Goal: Information Seeking & Learning: Learn about a topic

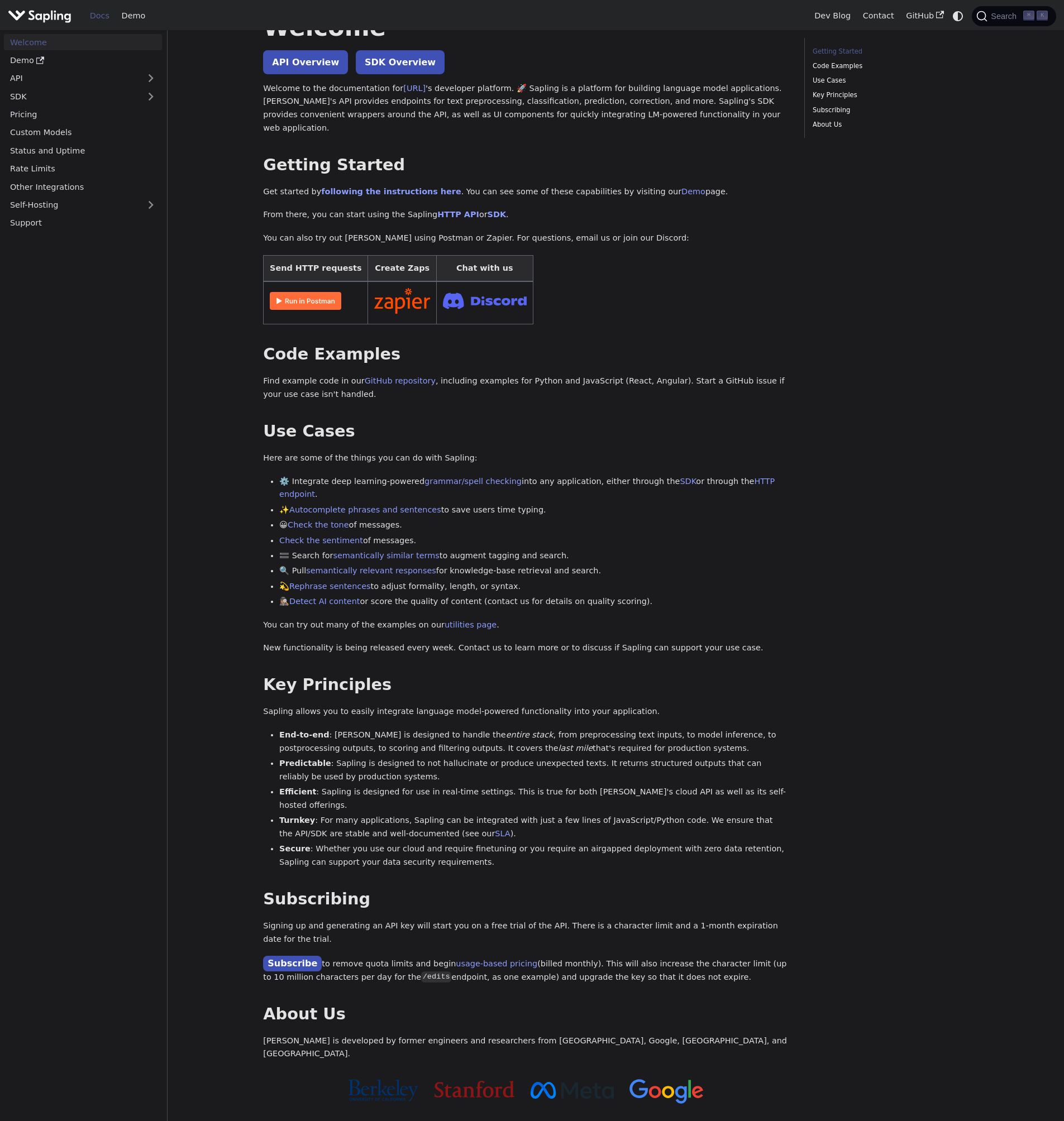
scroll to position [49, 0]
click at [30, 104] on link "SDK" at bounding box center [72, 96] width 136 height 16
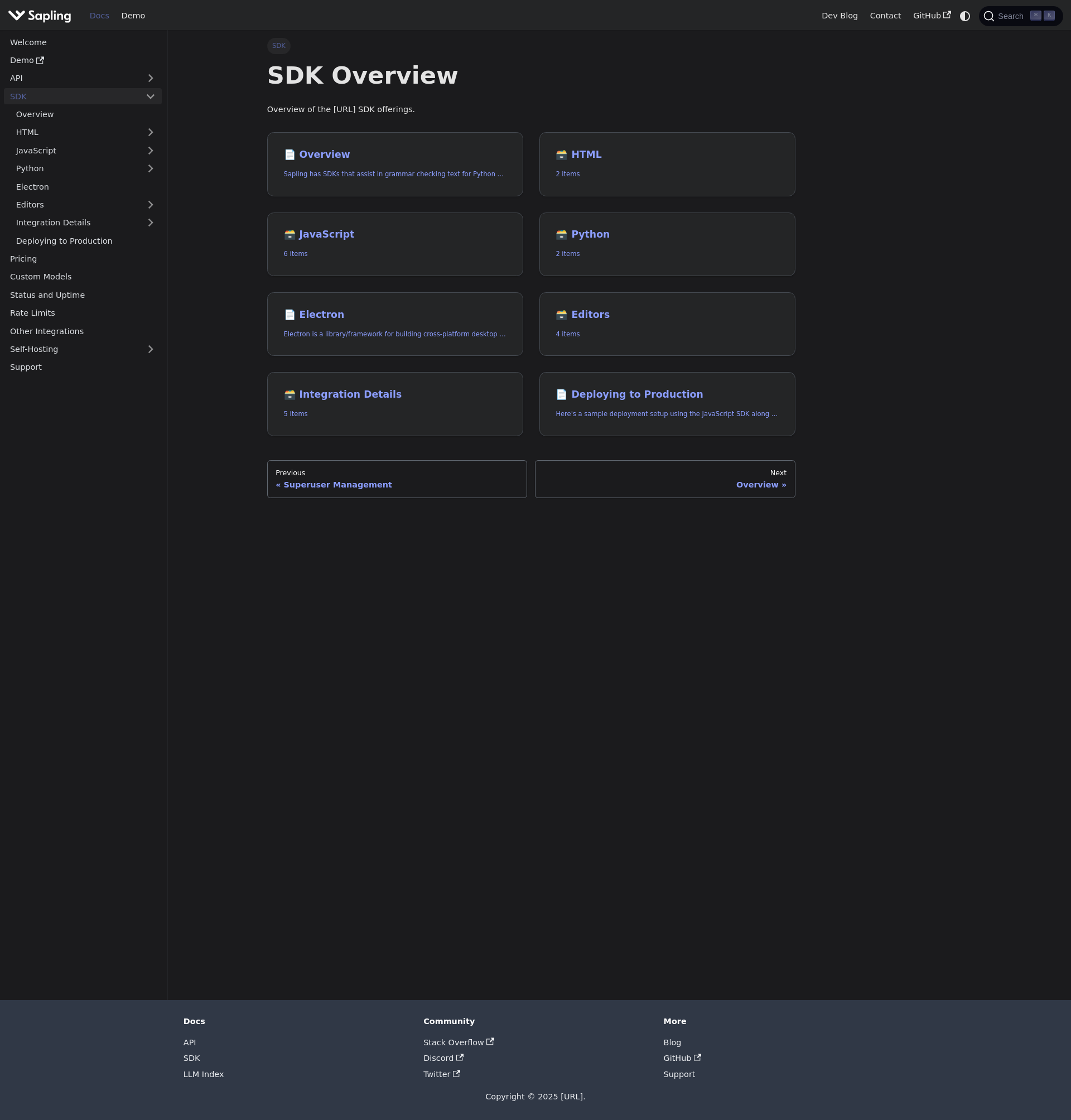
click at [32, 97] on link "SDK" at bounding box center [72, 96] width 136 height 16
click at [28, 114] on link "Pricing" at bounding box center [83, 115] width 158 height 16
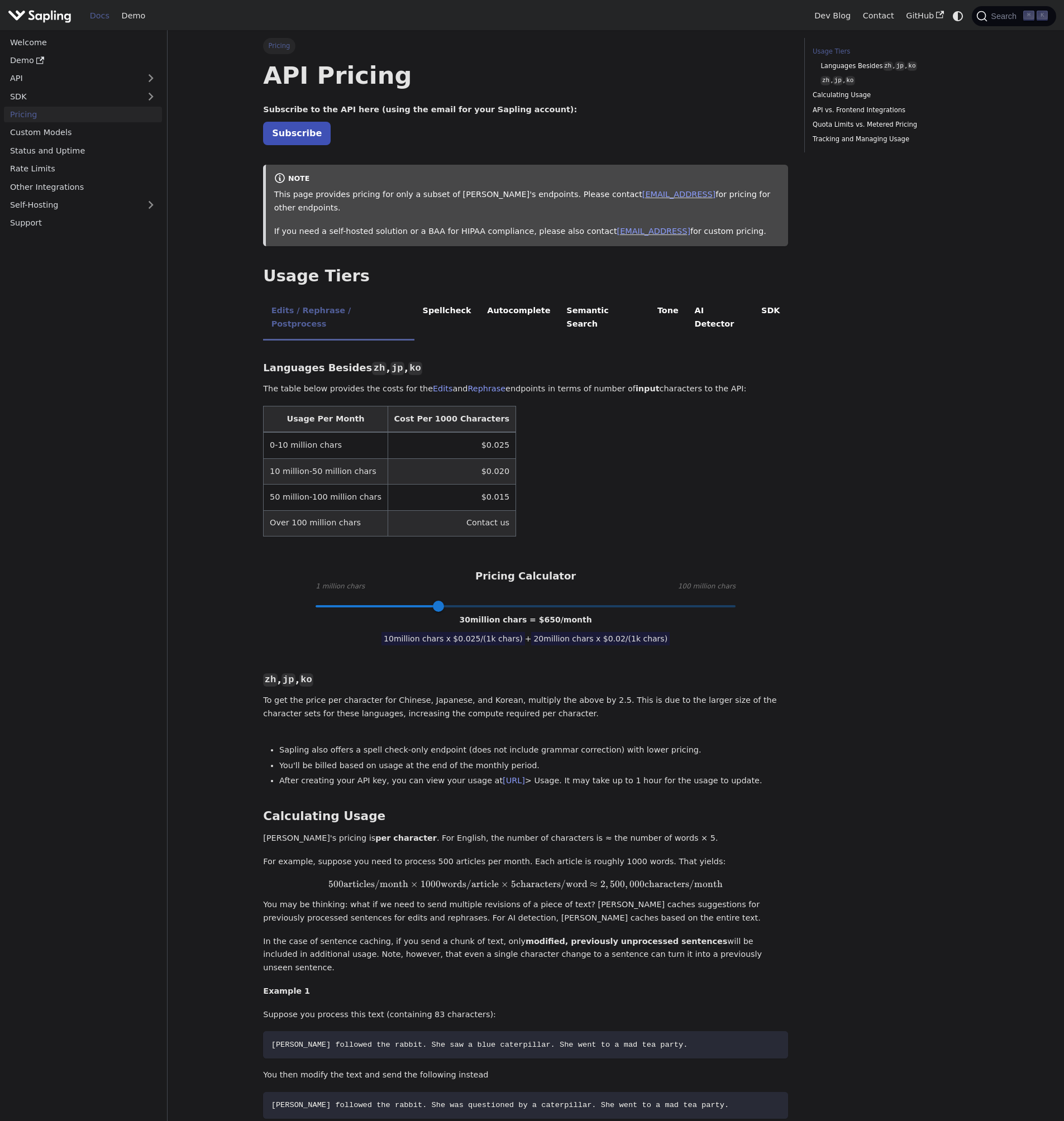
click at [644, 599] on span at bounding box center [526, 606] width 420 height 15
drag, startPoint x: 645, startPoint y: 577, endPoint x: 269, endPoint y: 560, distance: 376.4
click at [269, 570] on div "Pricing Calculator 1 million chars 100 million chars 1 million chars = $ 25 /mo…" at bounding box center [525, 588] width 525 height 36
type input "10"
drag, startPoint x: 316, startPoint y: 577, endPoint x: 354, endPoint y: 572, distance: 38.3
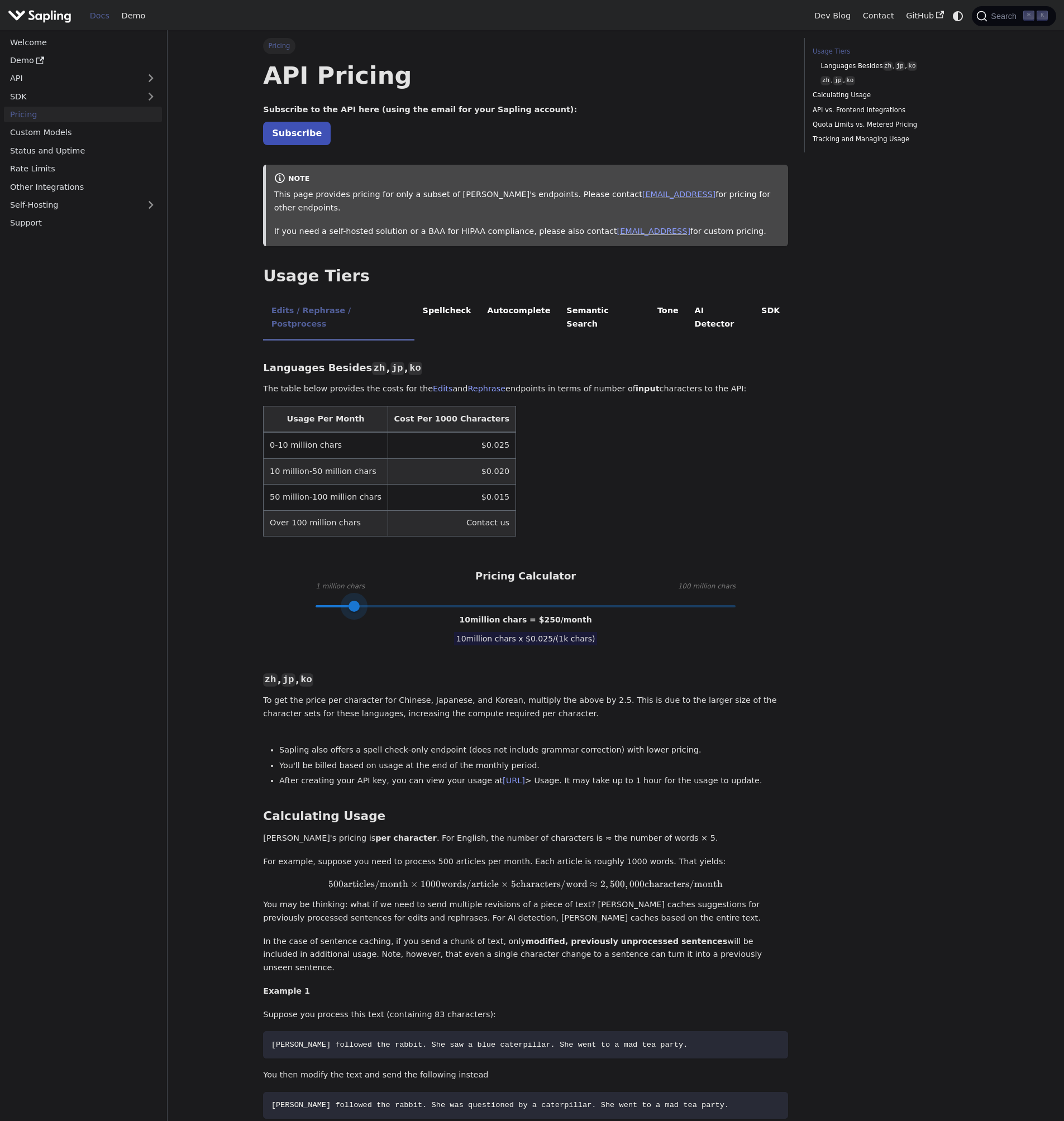
click at [354, 601] on span at bounding box center [354, 606] width 11 height 11
click at [120, 94] on link "SDK" at bounding box center [72, 96] width 136 height 16
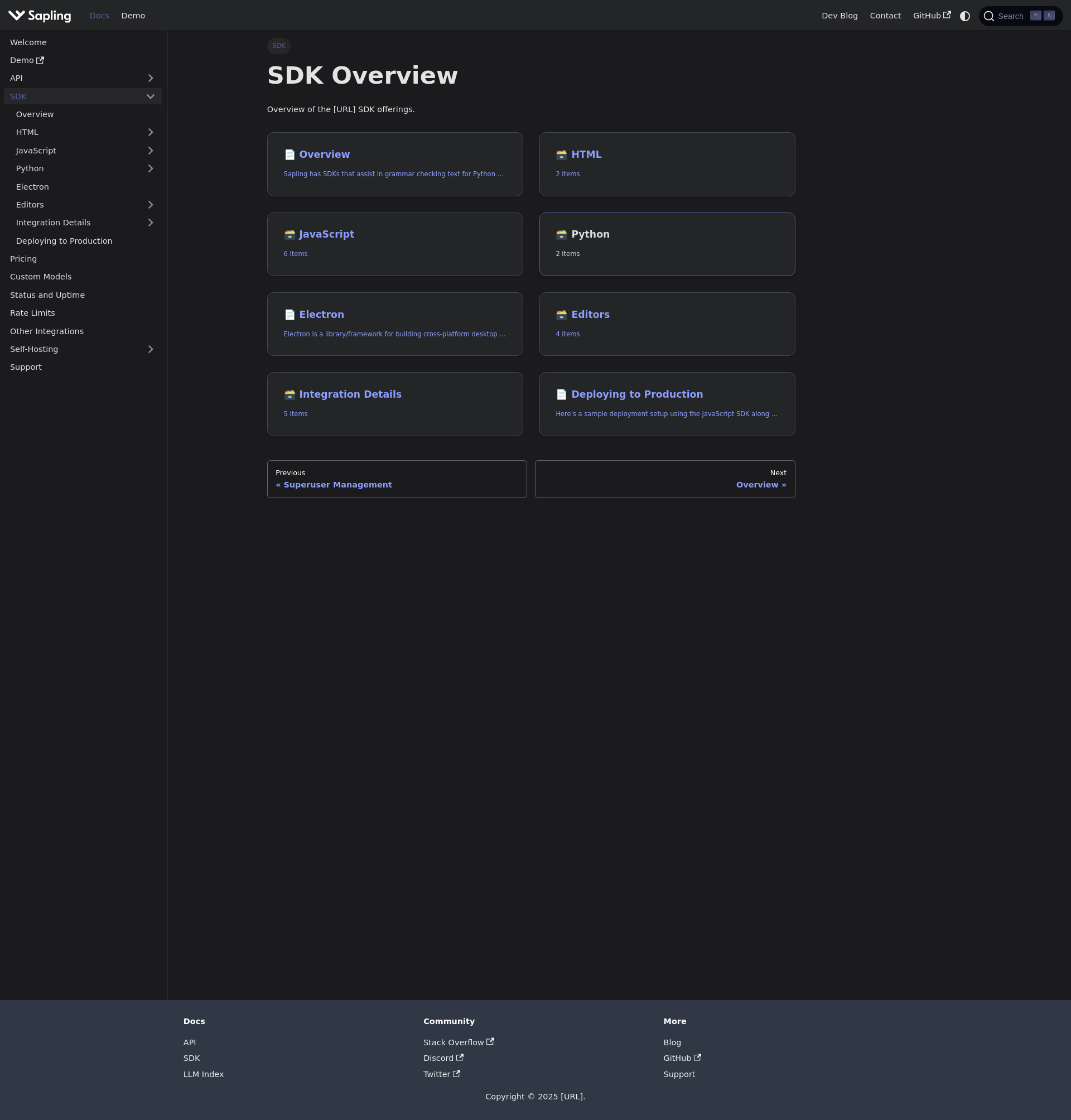
click at [575, 245] on link "🗃️ Python 2 items" at bounding box center [667, 245] width 256 height 64
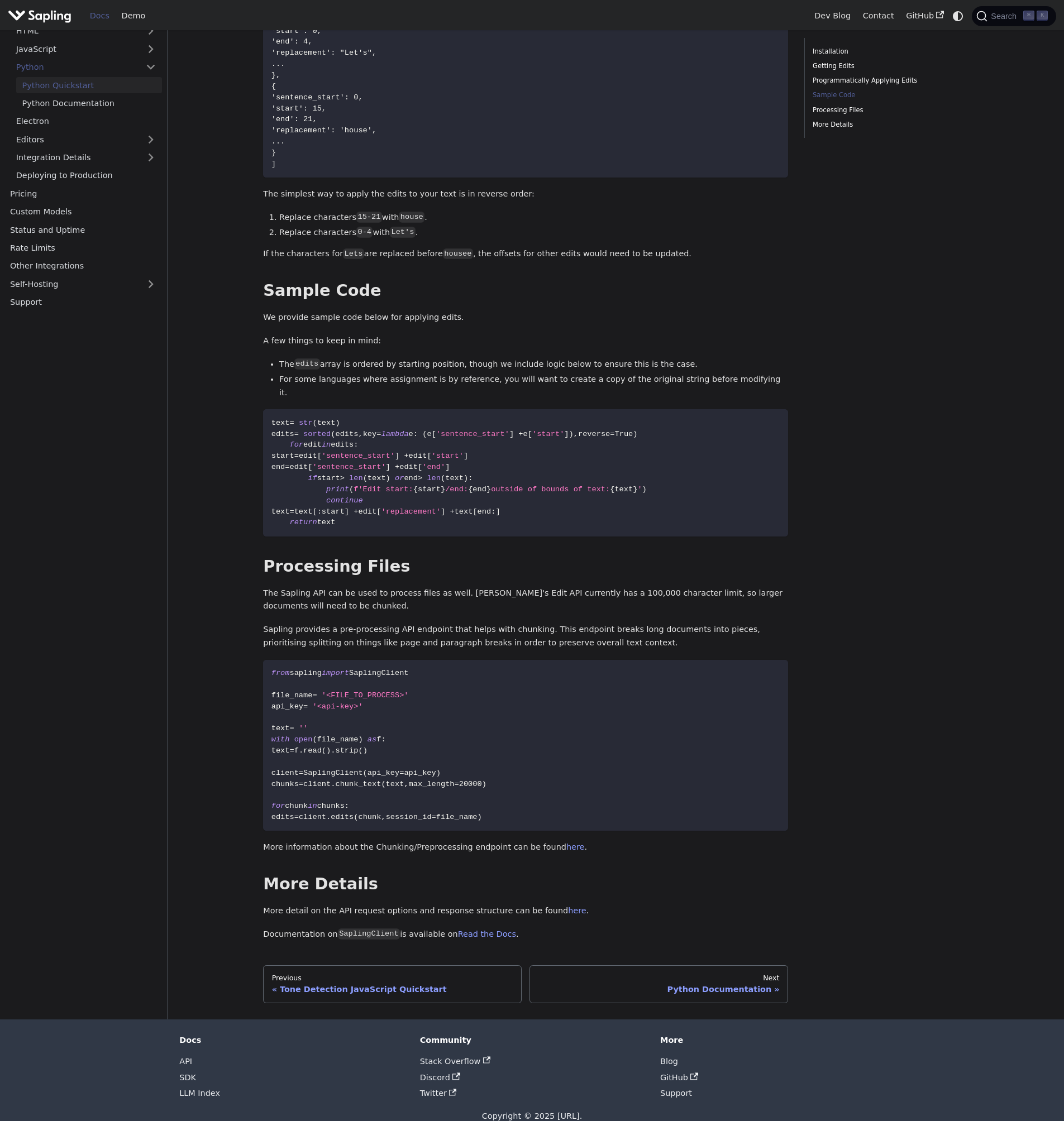
scroll to position [989, 0]
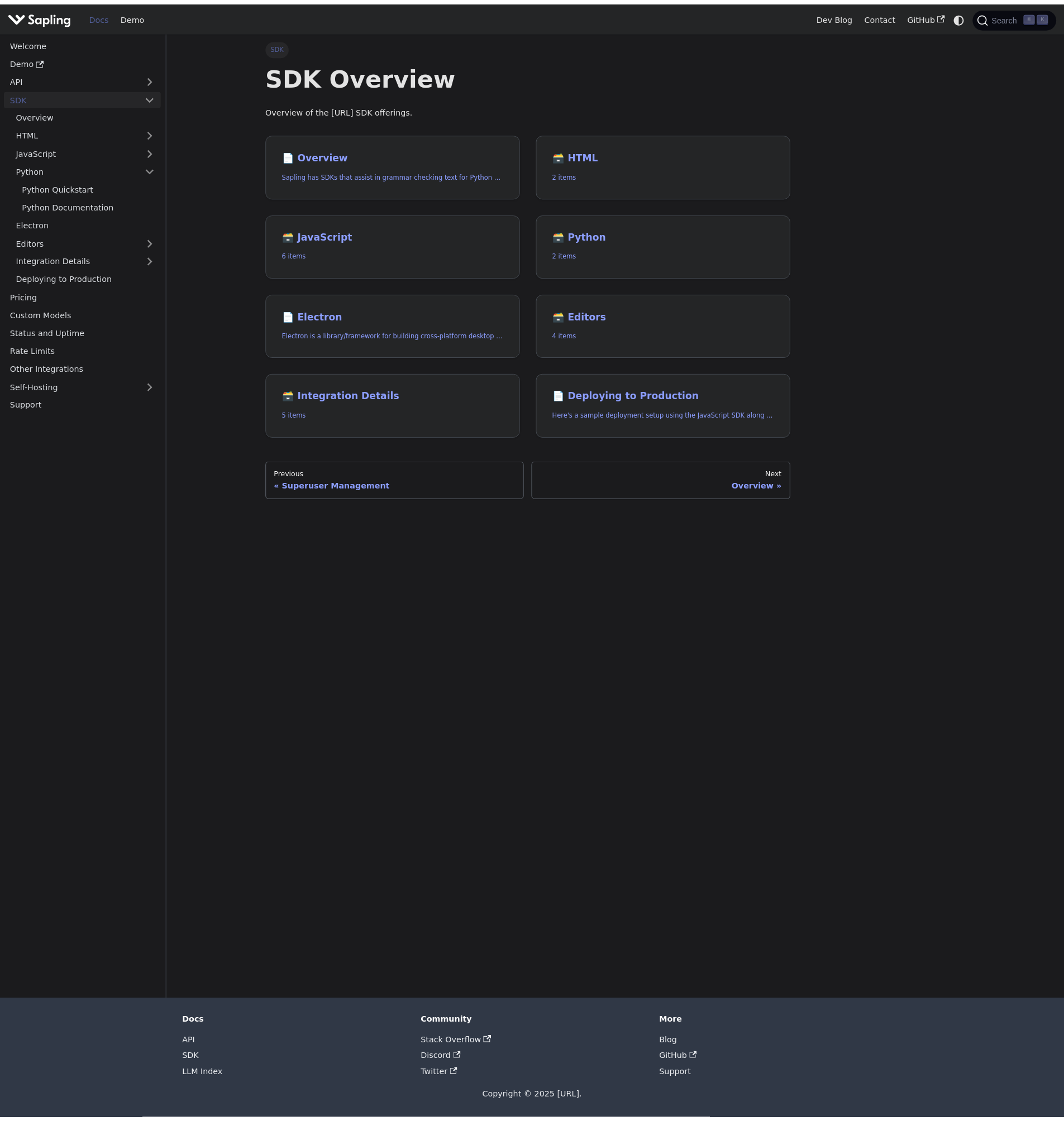
scroll to position [49, 0]
